Goal: Check status

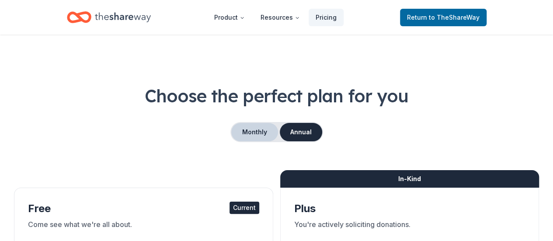
click at [259, 129] on button "Monthly" at bounding box center [254, 132] width 47 height 18
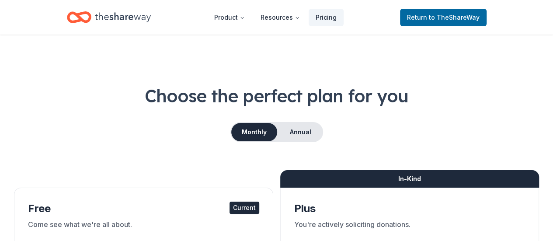
click at [136, 20] on icon "Home" at bounding box center [123, 17] width 56 height 18
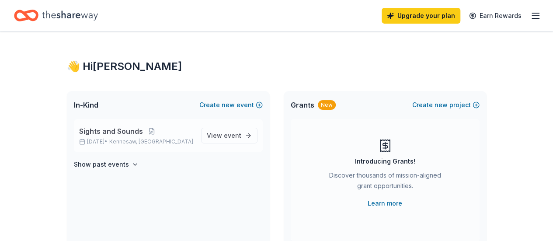
click at [111, 129] on span "Sights and Sounds" at bounding box center [111, 131] width 64 height 10
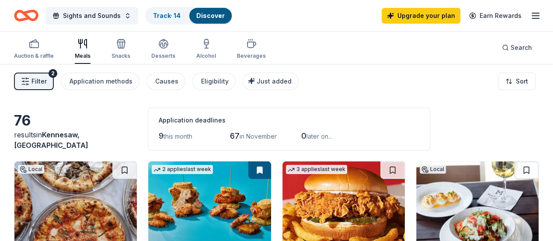
click at [54, 79] on button "Filter 2" at bounding box center [34, 81] width 40 height 17
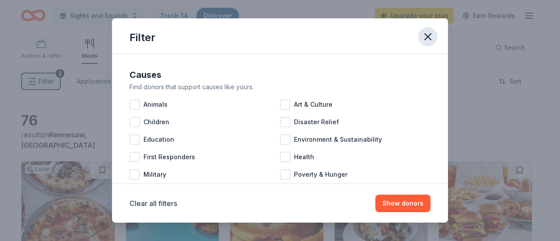
click at [426, 35] on icon "button" at bounding box center [428, 37] width 6 height 6
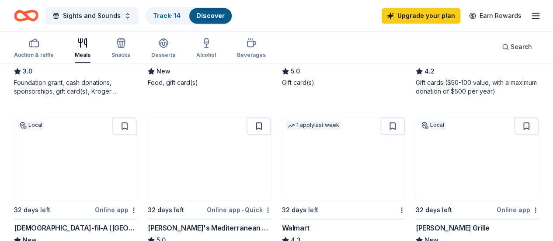
scroll to position [553, 0]
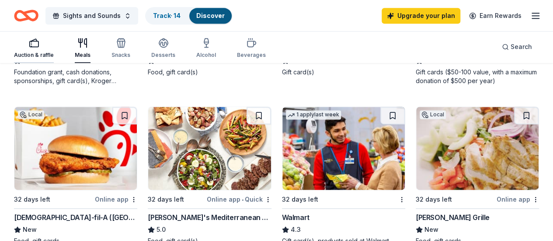
click at [39, 42] on icon "button" at bounding box center [34, 43] width 10 height 10
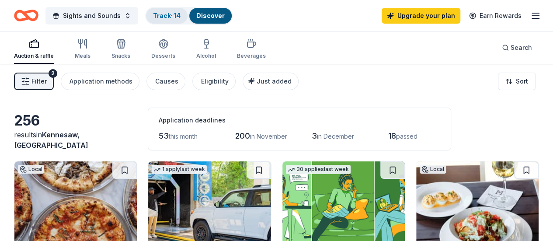
click at [162, 16] on link "Track · 14" at bounding box center [167, 15] width 28 height 7
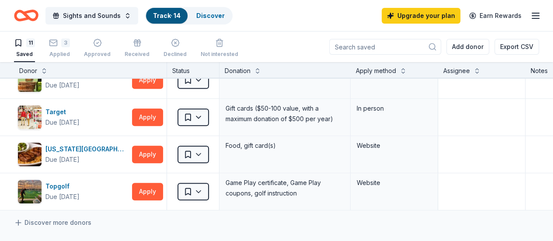
scroll to position [294, 0]
